Goal: Find specific page/section: Find specific page/section

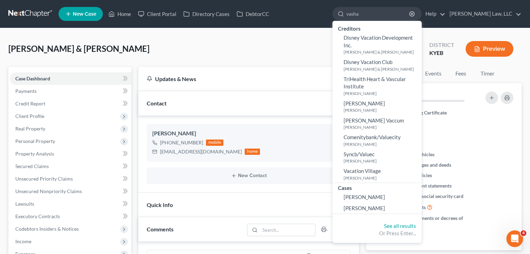
type input "vashad"
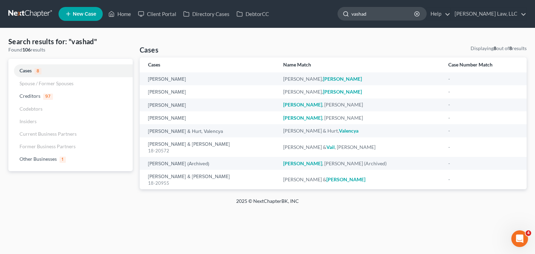
click at [364, 16] on input "vashad" at bounding box center [384, 13] width 64 height 13
drag, startPoint x: 370, startPoint y: 14, endPoint x: 331, endPoint y: 18, distance: 38.9
click at [331, 18] on ul "New Case Home Client Portal Directory Cases DebtorCC vashad - No Result - Credi…" at bounding box center [293, 14] width 468 height 18
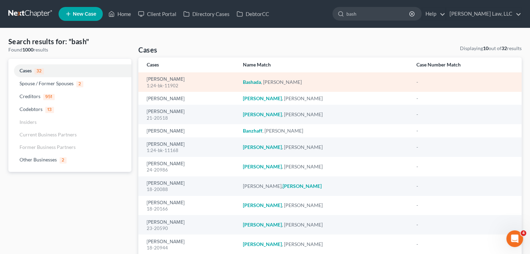
type input "bash"
click at [179, 83] on div "1:24-bk-11902" at bounding box center [189, 86] width 85 height 7
click at [180, 79] on link "[PERSON_NAME]" at bounding box center [166, 79] width 38 height 5
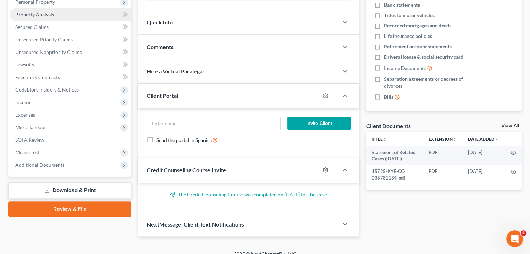
scroll to position [142, 0]
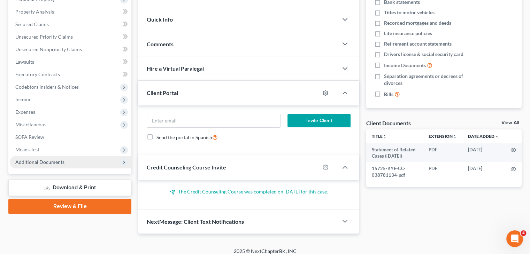
click at [64, 162] on span "Additional Documents" at bounding box center [71, 162] width 122 height 13
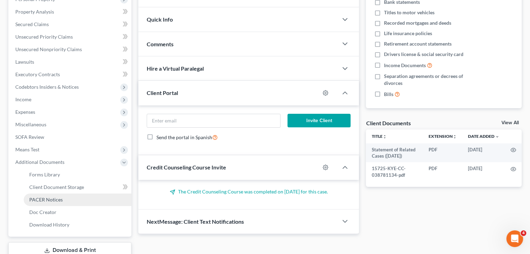
click at [53, 198] on span "PACER Notices" at bounding box center [45, 200] width 33 height 6
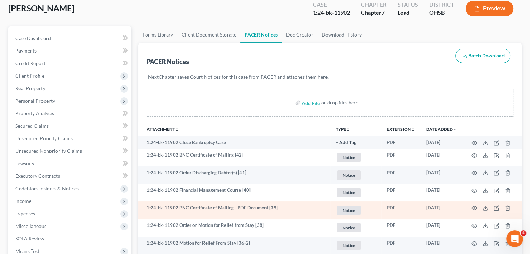
scroll to position [9, 0]
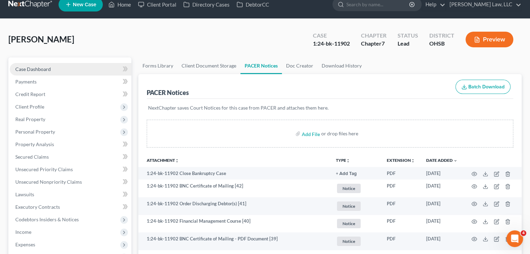
click at [77, 69] on link "Case Dashboard" at bounding box center [71, 69] width 122 height 13
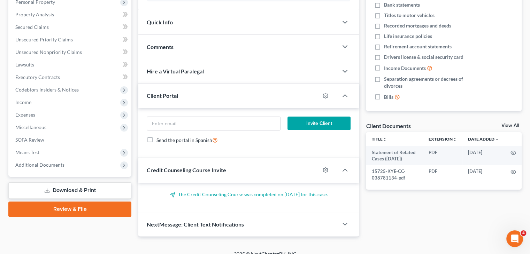
scroll to position [147, 0]
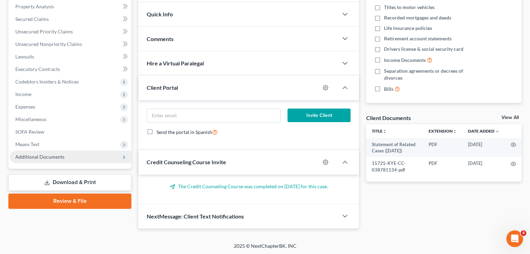
click at [103, 152] on span "Additional Documents" at bounding box center [71, 157] width 122 height 13
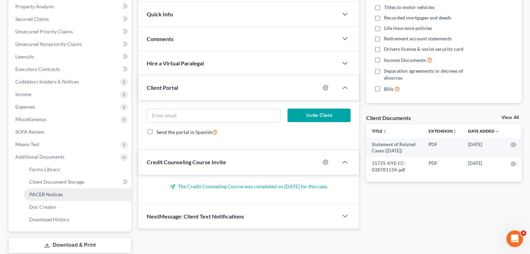
click at [52, 190] on link "PACER Notices" at bounding box center [78, 195] width 108 height 13
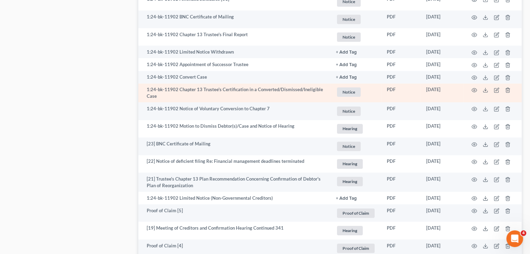
scroll to position [428, 0]
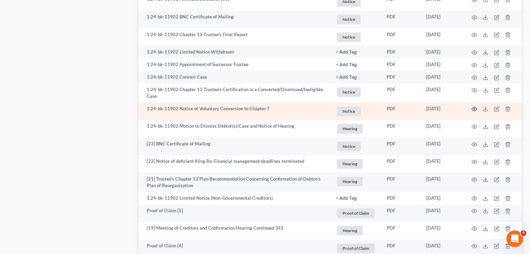
click at [474, 109] on icon "button" at bounding box center [474, 109] width 6 height 6
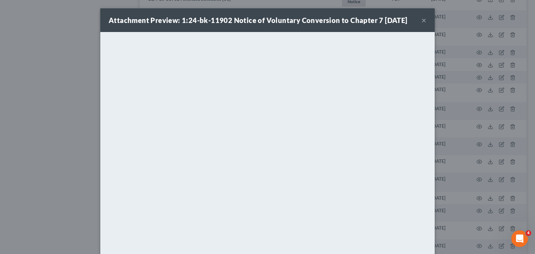
click at [422, 20] on button "×" at bounding box center [424, 20] width 5 height 8
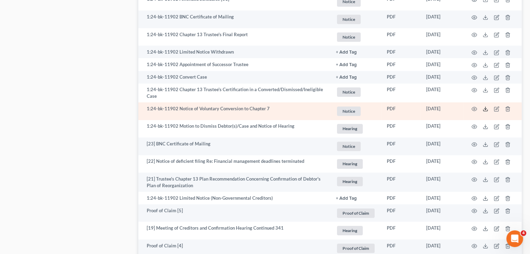
click at [485, 111] on icon at bounding box center [486, 109] width 6 height 6
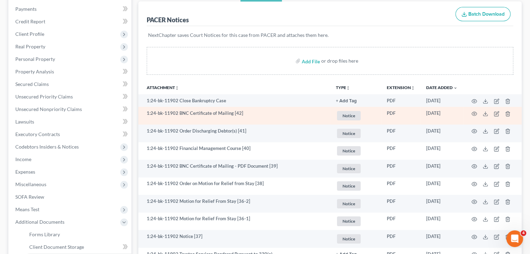
scroll to position [79, 0]
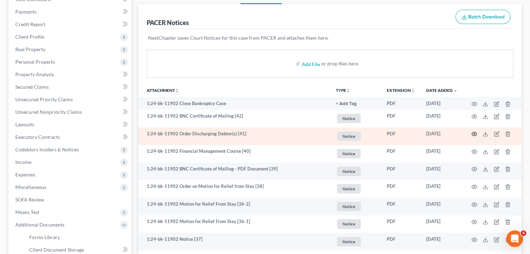
click at [473, 136] on icon "button" at bounding box center [474, 134] width 6 height 6
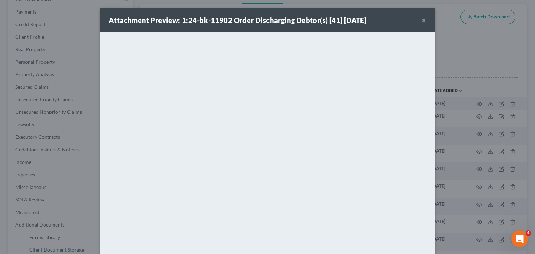
click at [422, 18] on button "×" at bounding box center [424, 20] width 5 height 8
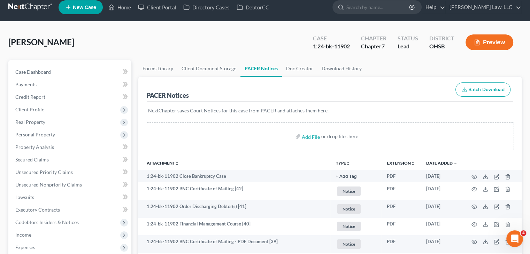
scroll to position [0, 0]
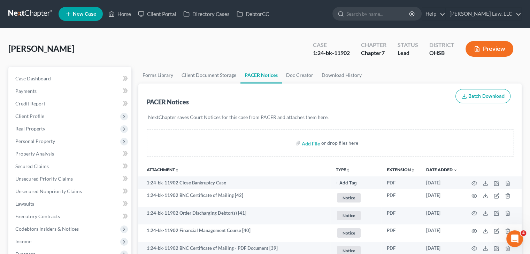
click at [21, 11] on link at bounding box center [30, 14] width 45 height 13
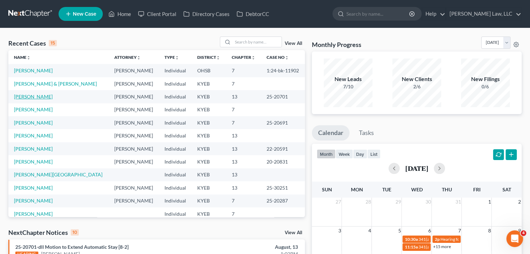
click at [42, 95] on link "[PERSON_NAME]" at bounding box center [33, 97] width 39 height 6
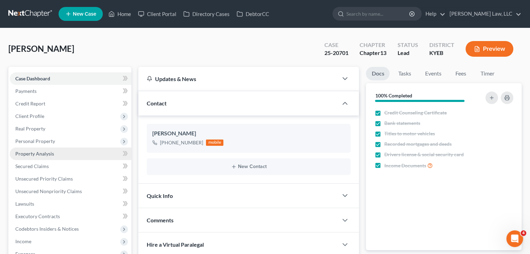
scroll to position [322, 0]
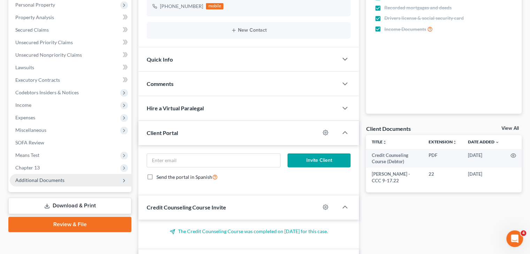
click at [62, 179] on span "Additional Documents" at bounding box center [39, 180] width 49 height 6
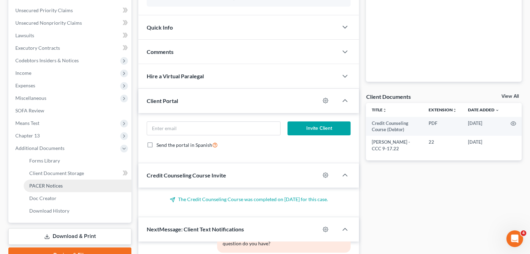
click at [56, 186] on span "PACER Notices" at bounding box center [45, 186] width 33 height 6
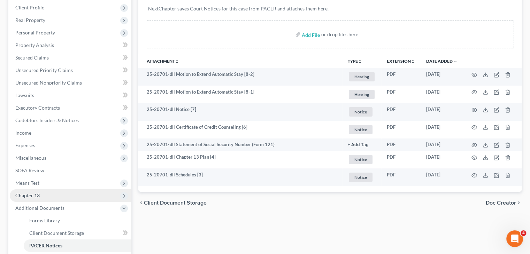
scroll to position [109, 0]
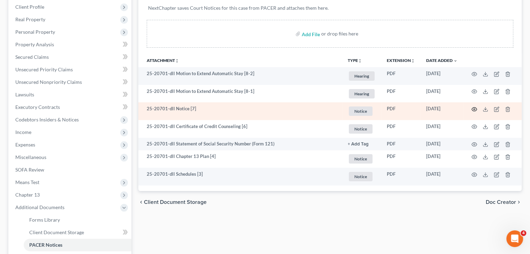
click at [473, 108] on icon "button" at bounding box center [474, 110] width 6 height 6
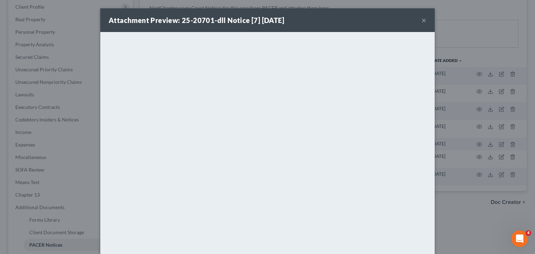
click at [418, 16] on div "Attachment Preview: 25-20701-dll Notice [7] [DATE] ×" at bounding box center [267, 20] width 334 height 24
click at [424, 24] on button "×" at bounding box center [424, 20] width 5 height 8
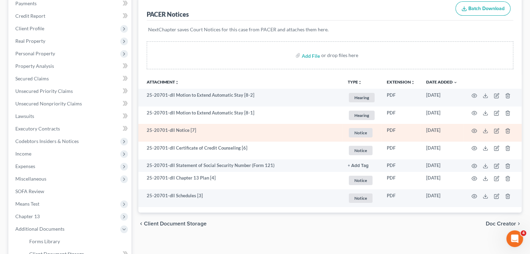
scroll to position [0, 0]
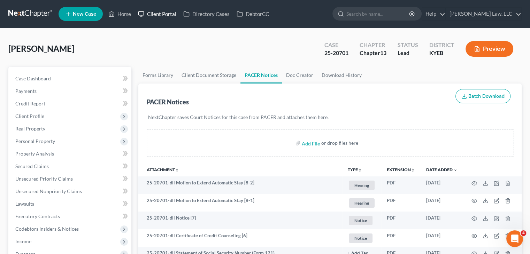
click at [176, 11] on link "Client Portal" at bounding box center [156, 14] width 45 height 13
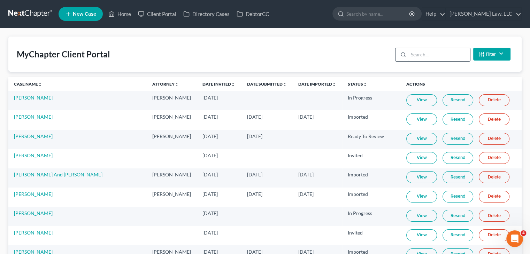
click at [428, 58] on input "search" at bounding box center [439, 54] width 62 height 13
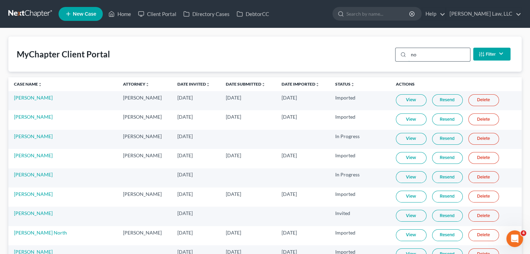
type input "n"
click at [428, 58] on input "search" at bounding box center [439, 54] width 62 height 13
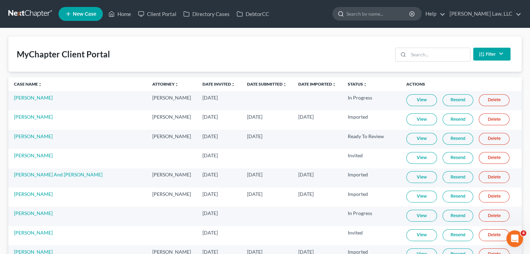
click at [369, 11] on input "search" at bounding box center [378, 13] width 64 height 13
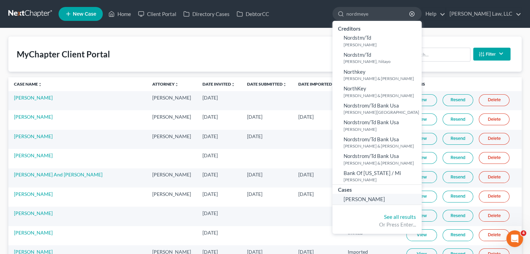
type input "nordmeye"
click at [353, 199] on span "[PERSON_NAME]" at bounding box center [364, 199] width 41 height 6
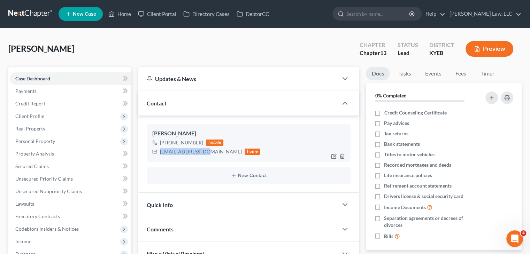
drag, startPoint x: 206, startPoint y: 152, endPoint x: 161, endPoint y: 150, distance: 45.7
click at [161, 150] on div "[EMAIL_ADDRESS][DOMAIN_NAME]" at bounding box center [201, 151] width 82 height 7
copy div "[EMAIL_ADDRESS][DOMAIN_NAME]"
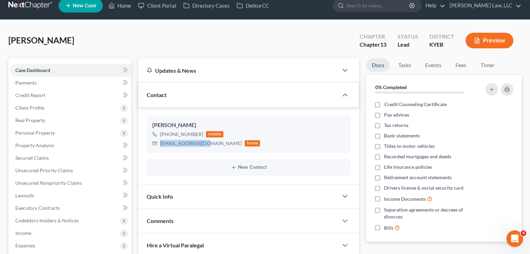
scroll to position [6, 0]
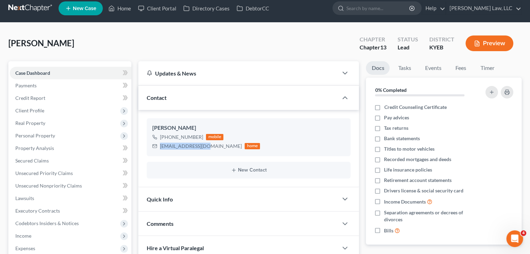
click at [292, 49] on div "[PERSON_NAME] Upgraded Chapter Chapter 13 Status Lead District KYEB Preview" at bounding box center [264, 46] width 513 height 30
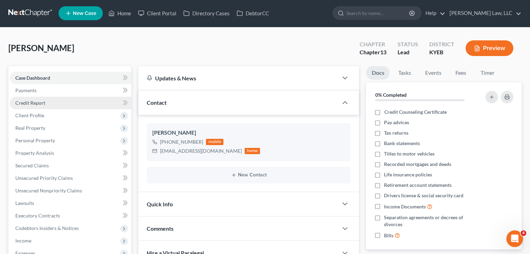
scroll to position [0, 0]
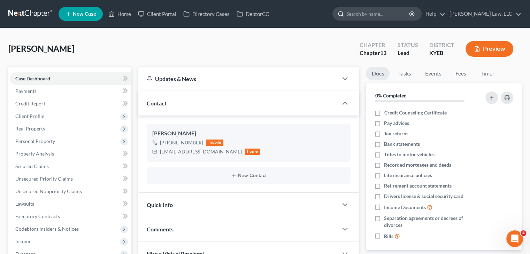
click at [370, 13] on input "search" at bounding box center [378, 13] width 64 height 13
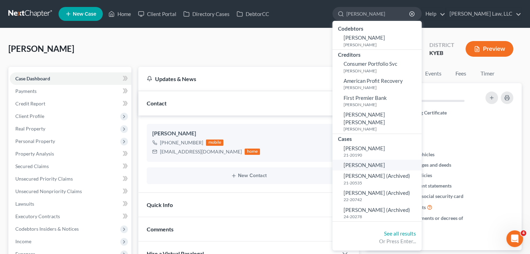
type input "[PERSON_NAME]"
click at [374, 162] on span "[PERSON_NAME]" at bounding box center [364, 165] width 41 height 6
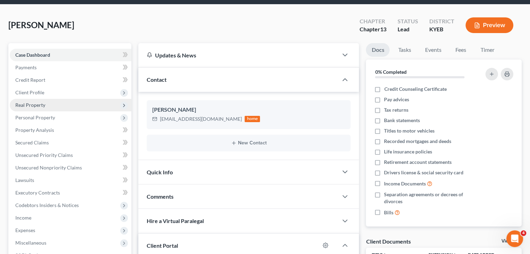
scroll to position [26, 0]
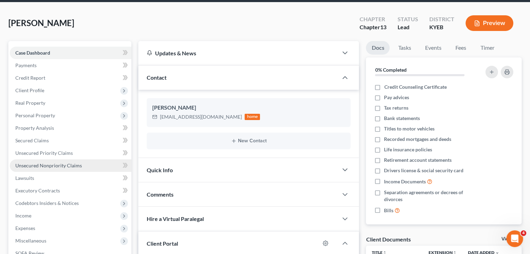
click at [74, 162] on link "Unsecured Nonpriority Claims" at bounding box center [71, 166] width 122 height 13
